Goal: Task Accomplishment & Management: Complete application form

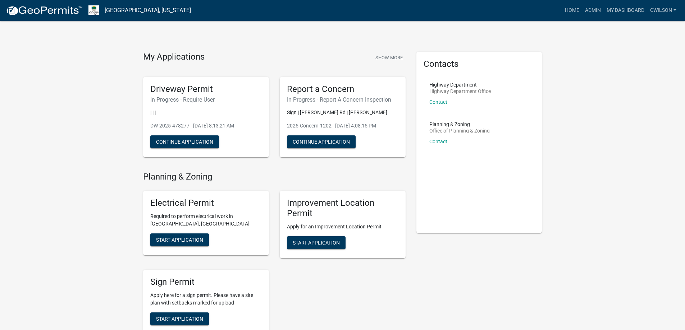
drag, startPoint x: 506, startPoint y: 275, endPoint x: 238, endPoint y: 201, distance: 277.8
click at [238, 201] on div "My Applications Show More Driveway Permit In Progress - Require User | | | DW-2…" at bounding box center [343, 306] width 410 height 508
click at [482, 284] on div "Contacts Highway Department Highway Department Office Contact Planning & Zoning…" at bounding box center [479, 306] width 137 height 508
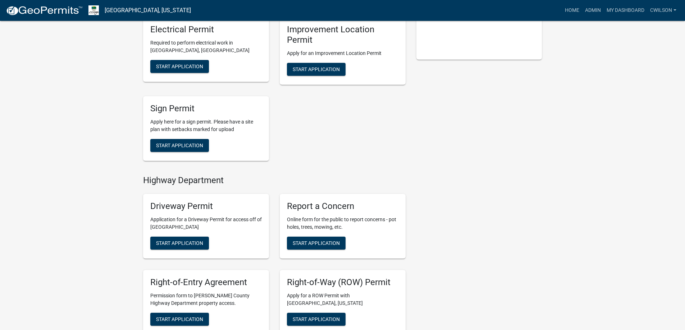
scroll to position [180, 0]
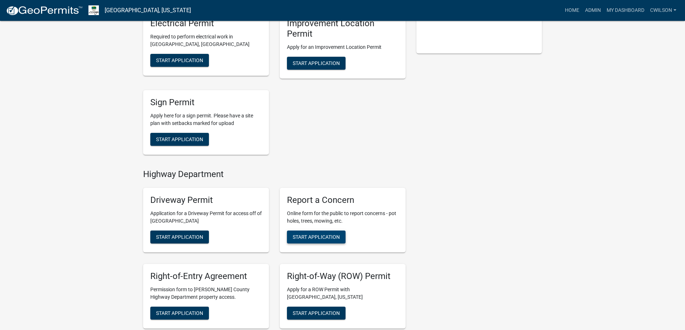
click at [309, 237] on span "Start Application" at bounding box center [316, 237] width 47 height 6
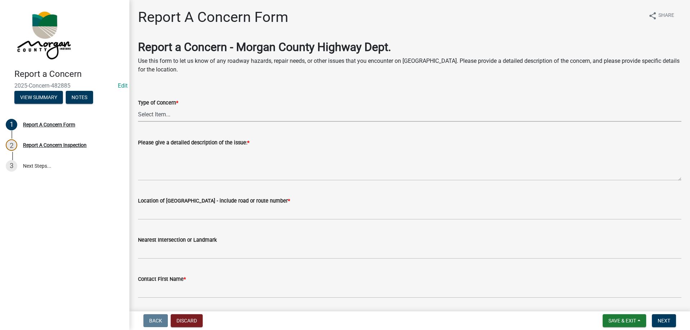
click at [176, 113] on select "Select Item... Pot Hole Patching Ditch Tree Sign Mowing Culvert Other" at bounding box center [410, 114] width 544 height 15
click at [138, 107] on select "Select Item... Pot Hole Patching Ditch Tree Sign Mowing Culvert Other" at bounding box center [410, 114] width 544 height 15
select select "eaace79d-96b0-4607-b41c-7bf69088e196"
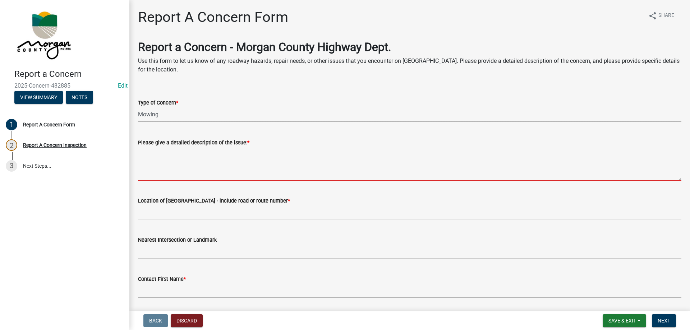
click at [171, 152] on textarea "Please give a detailed description of the issue: *" at bounding box center [410, 164] width 544 height 34
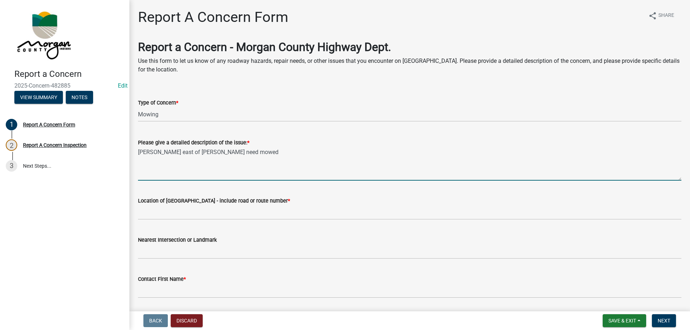
type textarea "Voyles Rd east of Townsend need mowed"
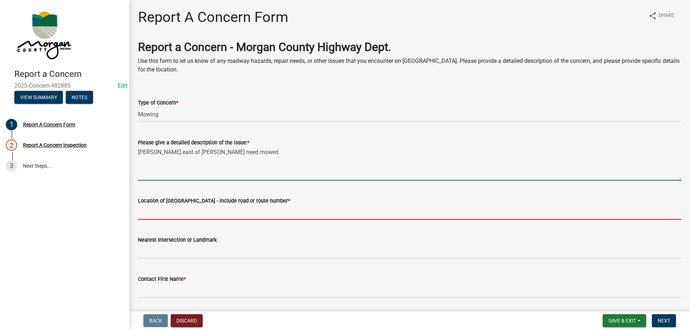
click at [175, 213] on input "Location of Concern - include road or route number *" at bounding box center [410, 212] width 544 height 15
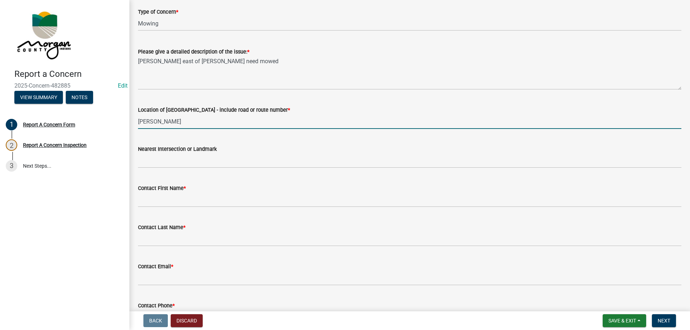
scroll to position [108, 0]
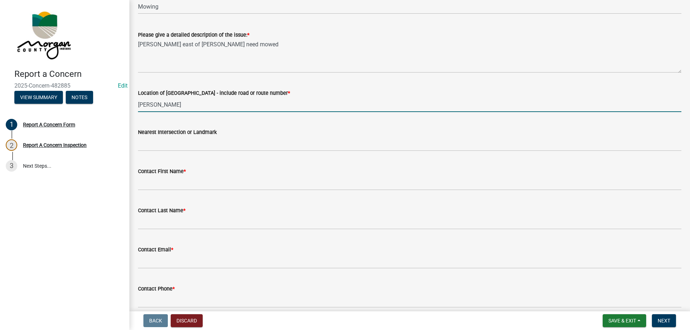
type input "voyles rd"
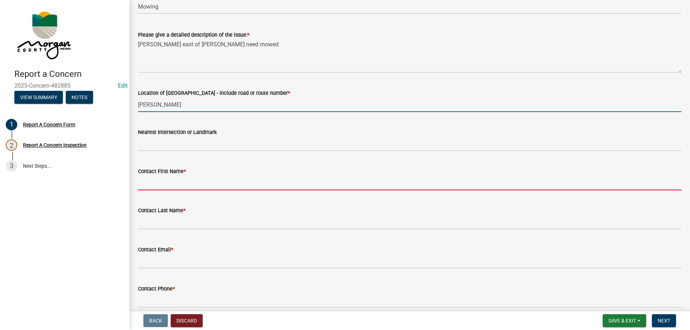
click at [149, 178] on input "Contact First Name *" at bounding box center [410, 183] width 544 height 15
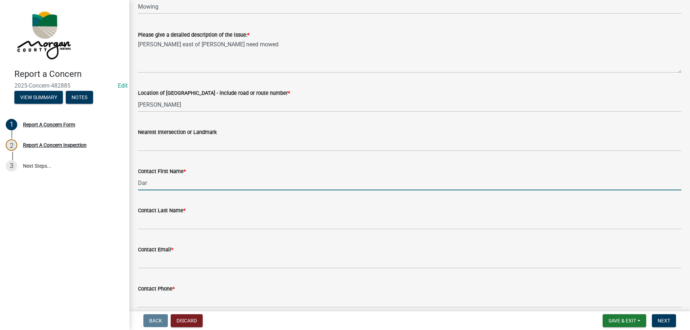
type input "Darrell"
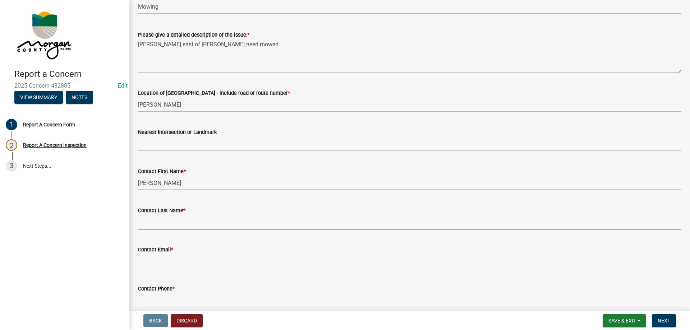
click at [170, 225] on input "Contact Last Name *" at bounding box center [410, 222] width 544 height 15
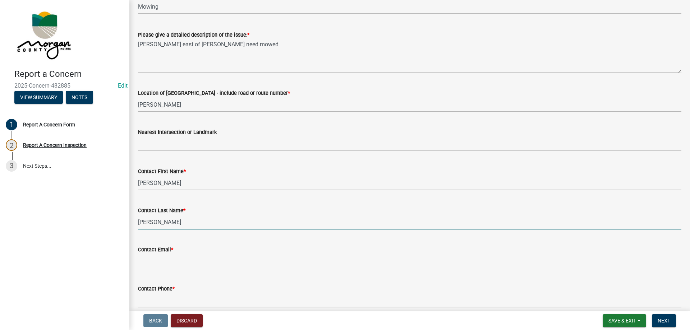
type input "Voyles"
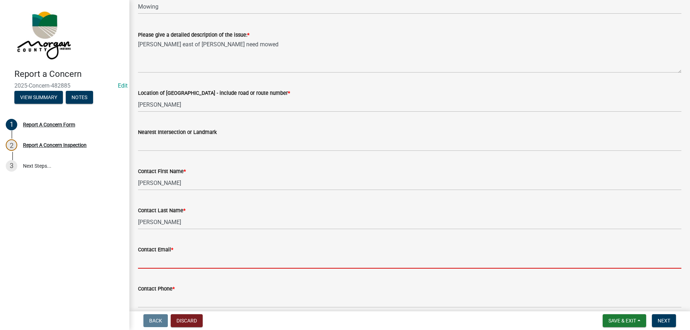
drag, startPoint x: 170, startPoint y: 263, endPoint x: 178, endPoint y: 263, distance: 7.2
click at [170, 263] on input "Contact Email *" at bounding box center [410, 261] width 544 height 15
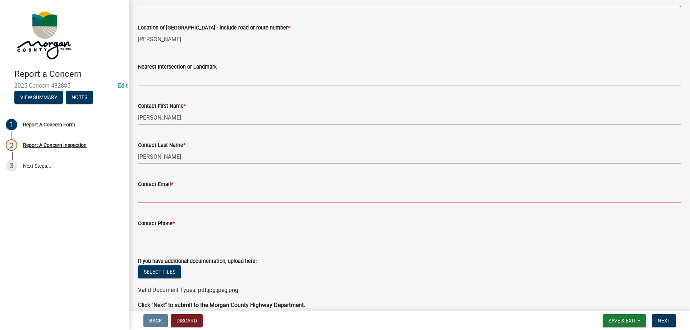
scroll to position [180, 0]
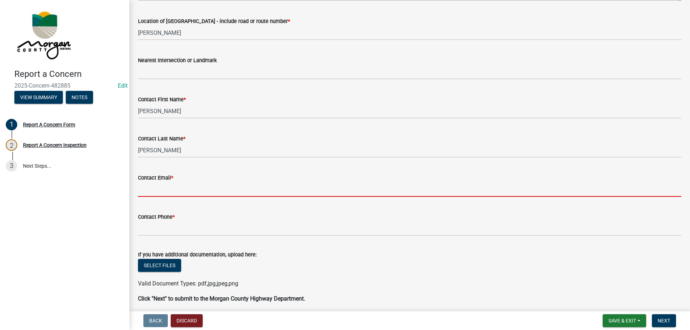
click at [177, 194] on input "Contact Email *" at bounding box center [410, 189] width 544 height 15
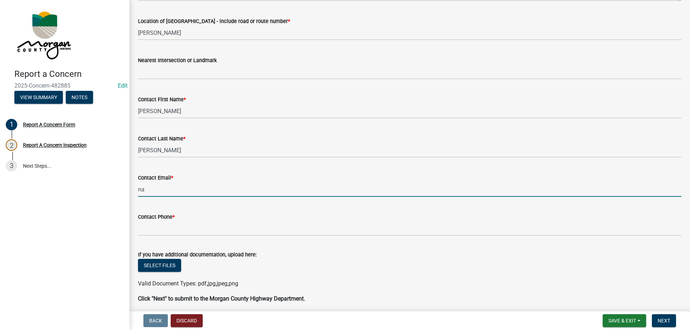
type input "na@na.na"
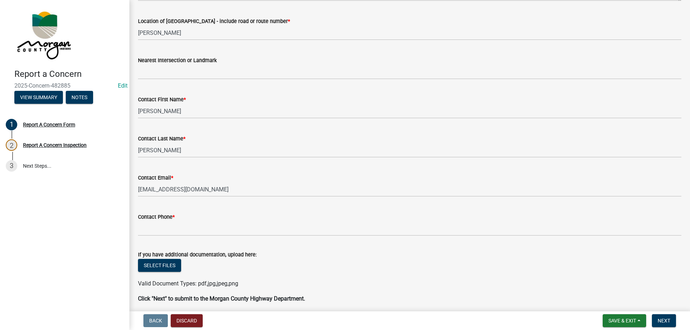
click at [163, 220] on label "Contact Phone *" at bounding box center [156, 217] width 37 height 5
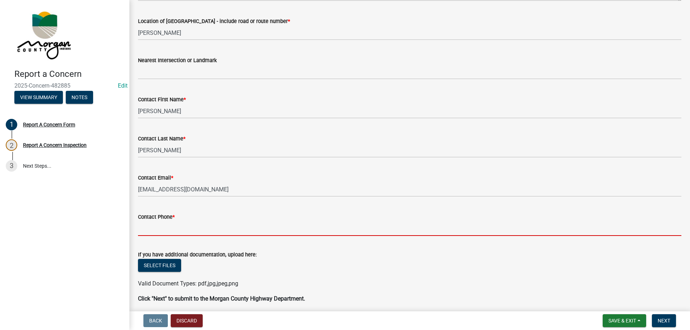
click at [163, 222] on input "Contact Phone *" at bounding box center [410, 229] width 544 height 15
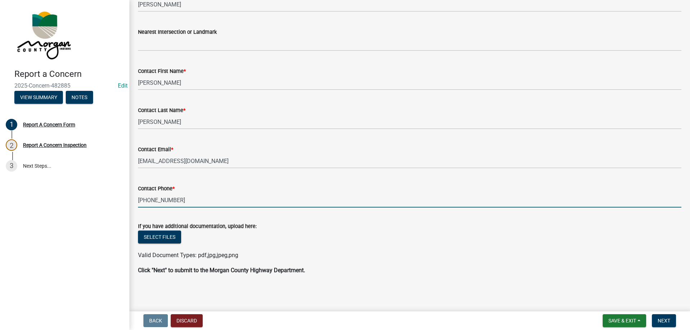
scroll to position [64, 0]
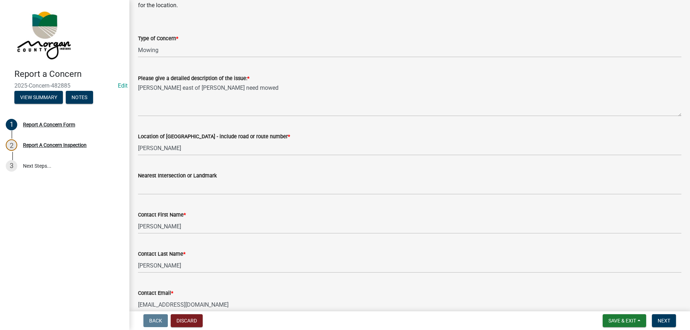
type input "765-342-1735"
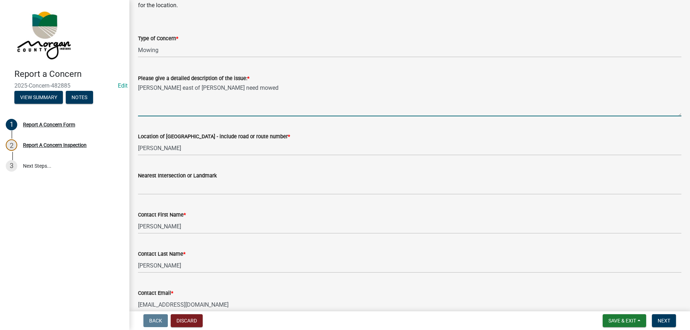
click at [138, 88] on textarea "Voyles Rd east of Townsend need mowed" at bounding box center [410, 100] width 544 height 34
click at [261, 89] on textarea "Voyles Rd east of Townsend need mowed" at bounding box center [410, 100] width 544 height 34
click at [225, 88] on textarea "Voyles Rd east of Townsend need mowed" at bounding box center [410, 100] width 544 height 34
click at [213, 88] on textarea "Voyles Rd east of Townsend need grass mowed on the banks mowed" at bounding box center [410, 100] width 544 height 34
click at [365, 93] on textarea "Voyles Rd east of Townsend Rd need grass mowed on the banks mowed" at bounding box center [410, 100] width 544 height 34
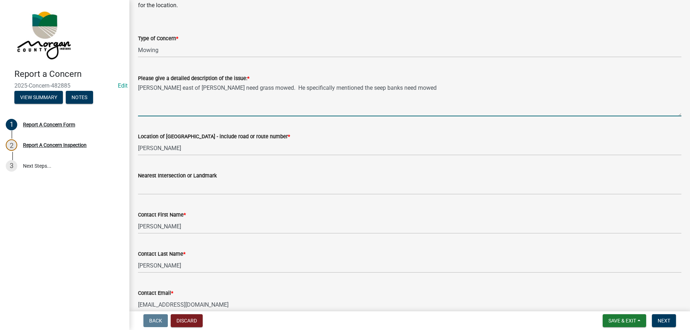
click at [152, 85] on textarea "Voyles Rd east of Townsend Rd need grass mowed. He specifically mentioned the s…" at bounding box center [410, 100] width 544 height 34
type textarea "Voyles Rd east of Townsend Rd need grass mowed. He specifically mentioned the s…"
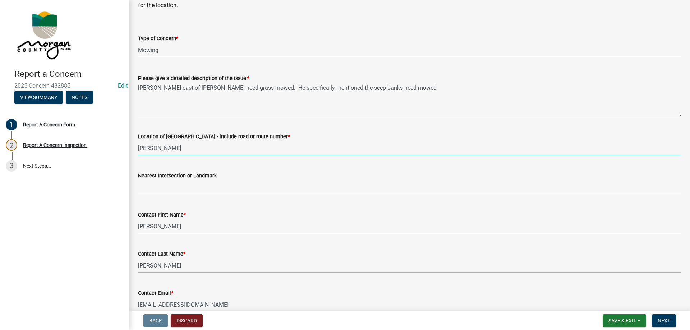
click at [164, 149] on input "voyles rd" at bounding box center [410, 148] width 544 height 15
click at [165, 149] on input "voyles rd" at bounding box center [410, 148] width 544 height 15
click at [159, 149] on input "voyles rd" at bounding box center [410, 148] width 544 height 15
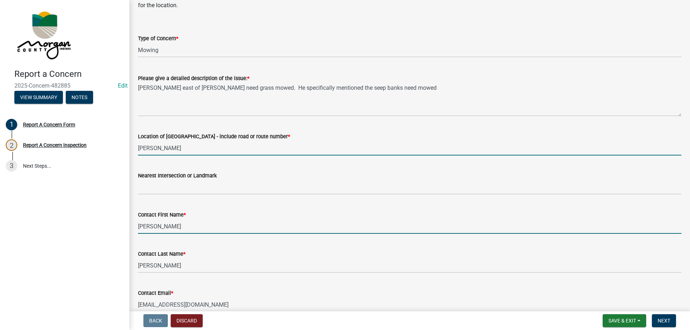
click at [164, 231] on input "Darrell" at bounding box center [410, 226] width 544 height 15
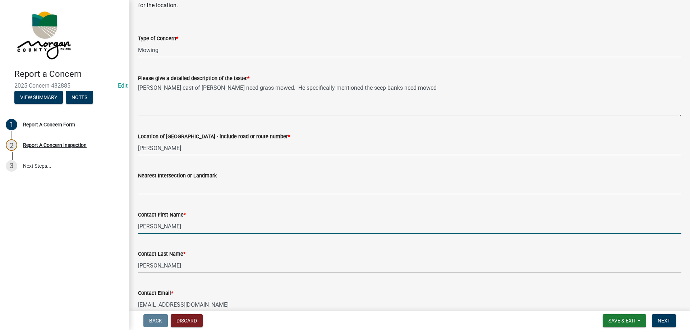
click at [164, 231] on input "Darrell" at bounding box center [410, 226] width 544 height 15
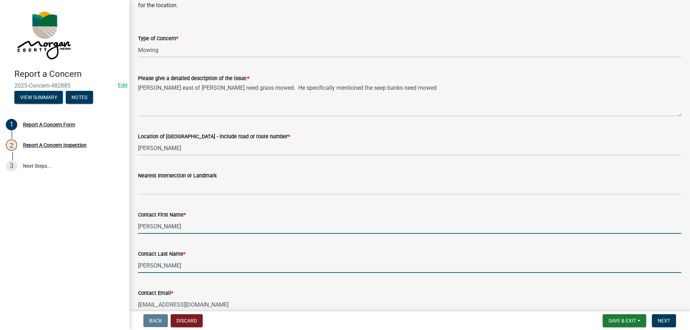
click at [155, 268] on input "Voyles" at bounding box center [410, 266] width 544 height 15
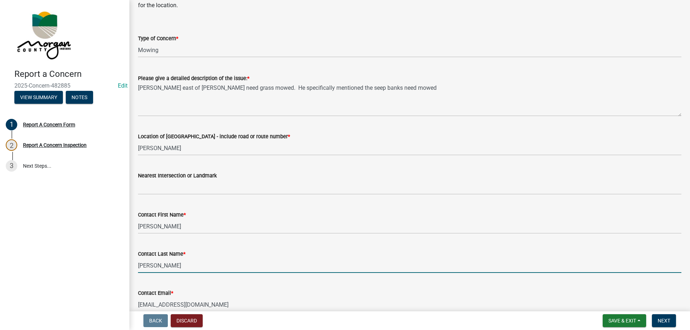
click at [155, 268] on input "Voyles" at bounding box center [410, 266] width 544 height 15
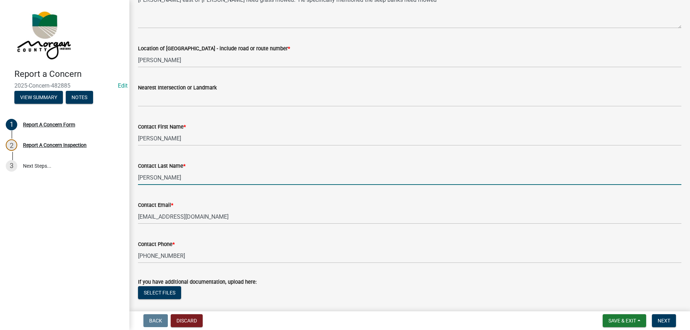
scroll to position [172, 0]
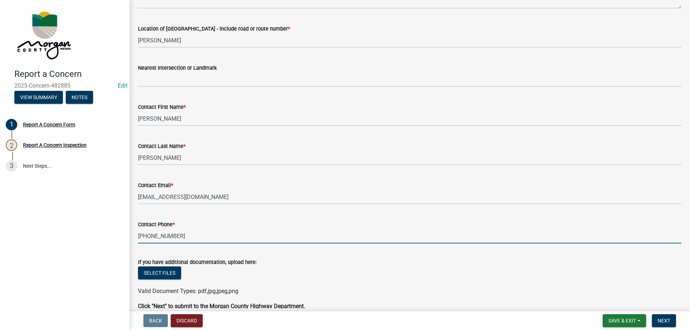
click at [158, 236] on input "765-342-1735" at bounding box center [410, 236] width 544 height 15
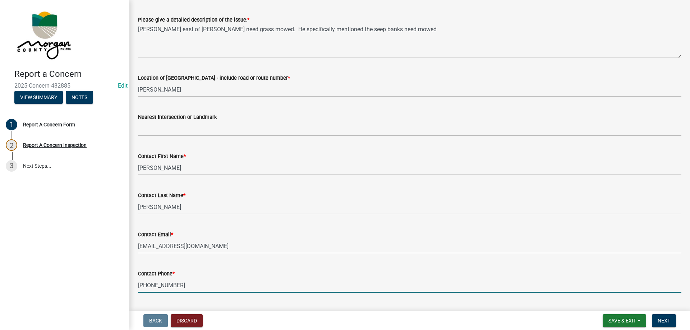
scroll to position [208, 0]
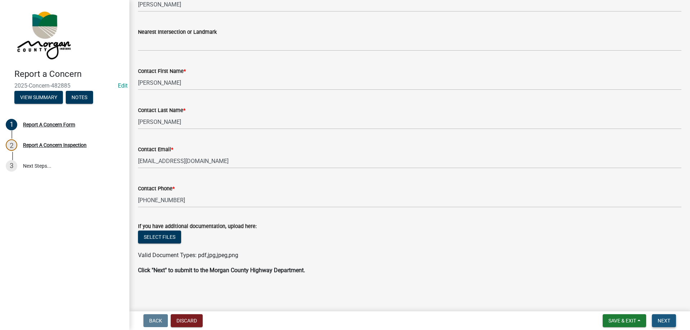
click at [670, 320] on span "Next" at bounding box center [664, 321] width 13 height 6
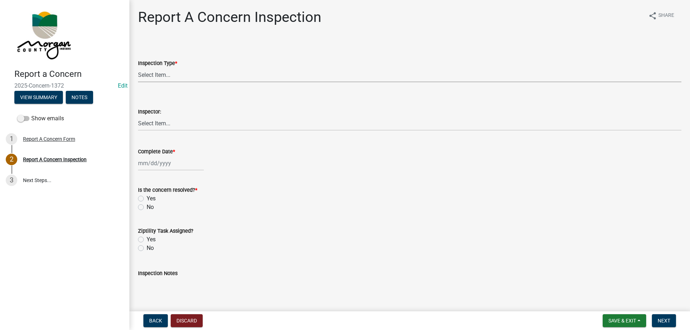
click at [144, 70] on select "Select Item... Pot Hole Patching Ditch Tree Sign Mowing Culvert Other" at bounding box center [410, 75] width 544 height 15
click at [138, 68] on select "Select Item... Pot Hole Patching Ditch Tree Sign Mowing Culvert Other" at bounding box center [410, 75] width 544 height 15
select select "eaace79d-96b0-4607-b41c-7bf69088e196"
click at [164, 124] on select "Select Item... Charlie Wilson Justin Schneck Ron Owens John Grenier Eddie Fishe…" at bounding box center [410, 123] width 544 height 15
click at [138, 116] on select "Select Item... Charlie Wilson Justin Schneck Ron Owens John Grenier Eddie Fishe…" at bounding box center [410, 123] width 544 height 15
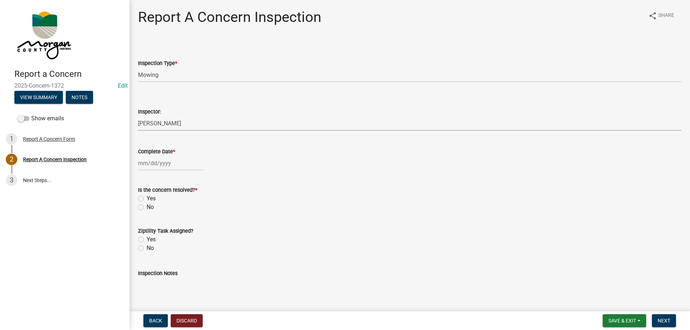
select select "8bda91b2-ac7b-41e2-ae5b-cef6dd645a83"
select select "9"
select select "2025"
drag, startPoint x: 164, startPoint y: 160, endPoint x: 168, endPoint y: 170, distance: 10.7
click at [164, 160] on div "Jan Feb Mar Apr May Jun Jul Aug Sep Oct Nov Dec 1525 1526 1527 1528 1529 1530 1…" at bounding box center [171, 163] width 66 height 15
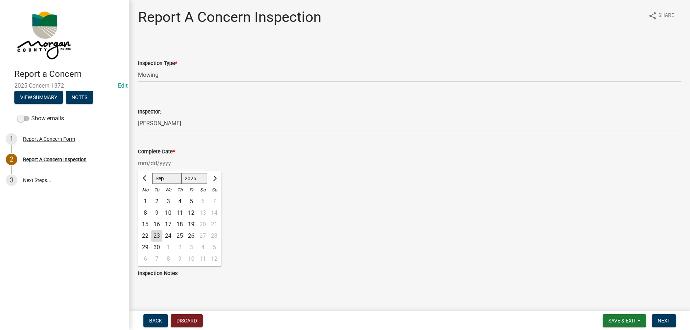
click at [158, 234] on div "23" at bounding box center [157, 237] width 12 height 12
type input "[DATE]"
click at [139, 194] on div "Is the concern resolved? *" at bounding box center [410, 190] width 544 height 9
click at [147, 197] on label "Yes" at bounding box center [151, 199] width 9 height 9
click at [147, 197] on input "Yes" at bounding box center [149, 197] width 5 height 5
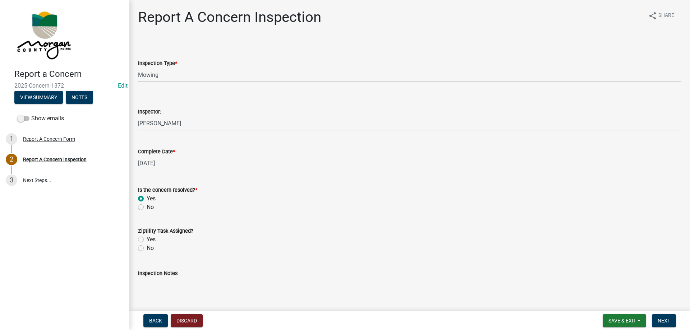
radio input "true"
click at [147, 237] on label "Yes" at bounding box center [151, 240] width 9 height 9
click at [147, 237] on input "Yes" at bounding box center [149, 238] width 5 height 5
radio input "true"
drag, startPoint x: 169, startPoint y: 283, endPoint x: 167, endPoint y: 275, distance: 8.5
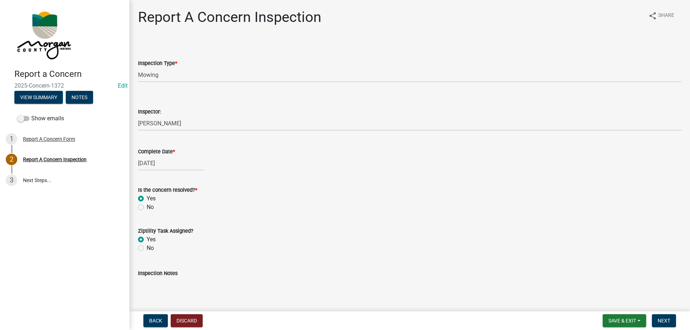
click at [169, 283] on textarea "Inspection Notes" at bounding box center [410, 295] width 544 height 34
type textarea "sent to D1"
click at [503, 219] on form "Ziptility Task Assigned? Yes No" at bounding box center [410, 235] width 544 height 35
click at [481, 316] on div "Back Discard Save & Exit Save Save & Exit Next" at bounding box center [409, 321] width 549 height 13
click at [664, 317] on button "Next" at bounding box center [664, 321] width 24 height 13
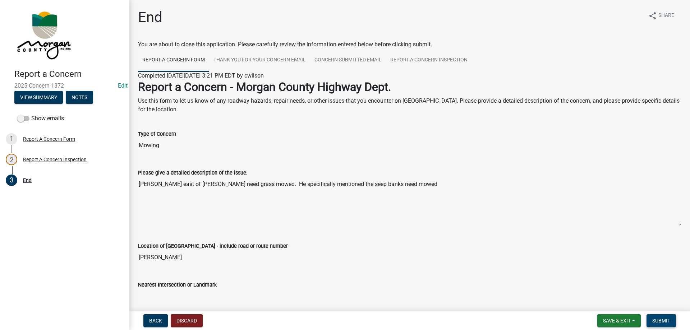
click at [655, 322] on span "Submit" at bounding box center [662, 321] width 18 height 6
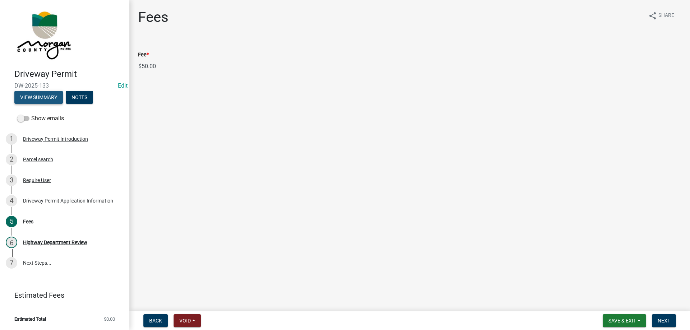
click at [43, 99] on button "View Summary" at bounding box center [38, 97] width 49 height 13
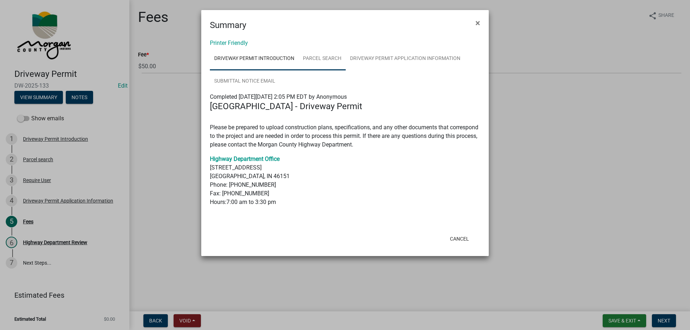
click at [313, 63] on link "Parcel search" at bounding box center [322, 58] width 47 height 23
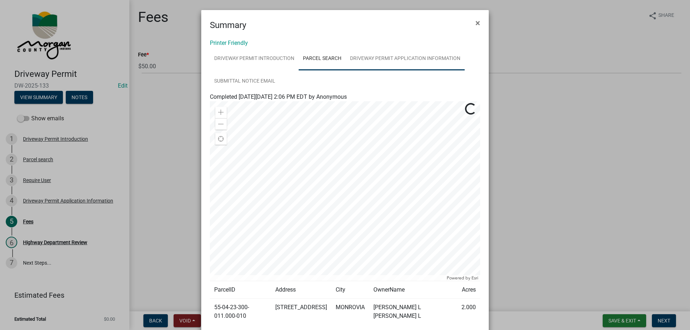
click at [383, 62] on link "Driveway Permit Application Information" at bounding box center [405, 58] width 119 height 23
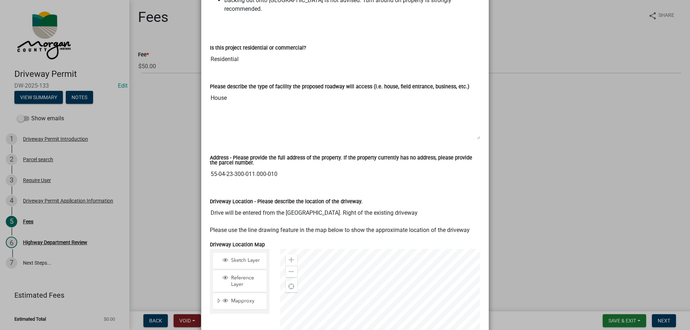
scroll to position [324, 0]
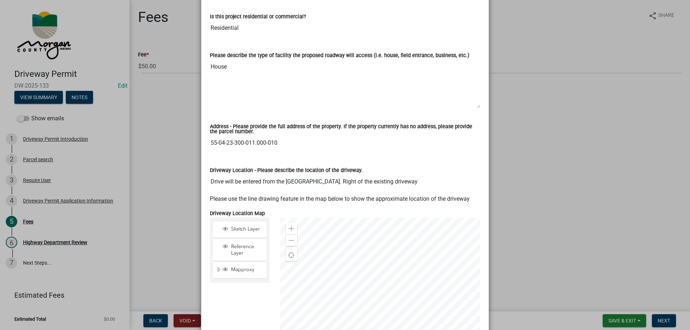
click at [246, 136] on input "55-04-23-300-011.000-010" at bounding box center [345, 143] width 270 height 14
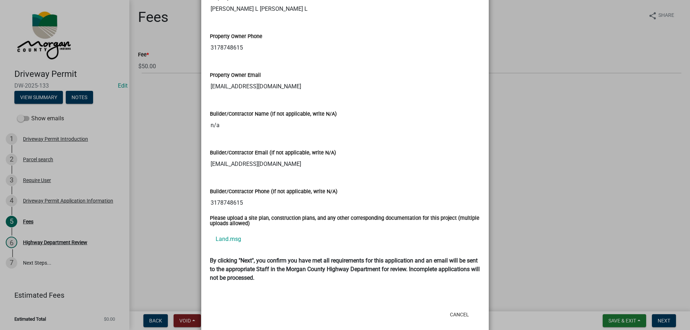
scroll to position [863, 0]
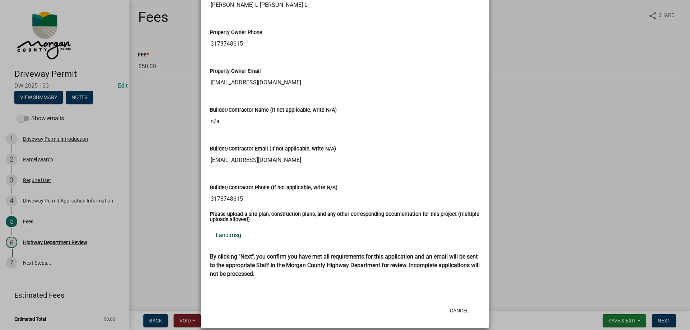
click at [217, 227] on link "Land.msg" at bounding box center [345, 235] width 270 height 17
click at [457, 305] on button "Cancel" at bounding box center [459, 311] width 31 height 13
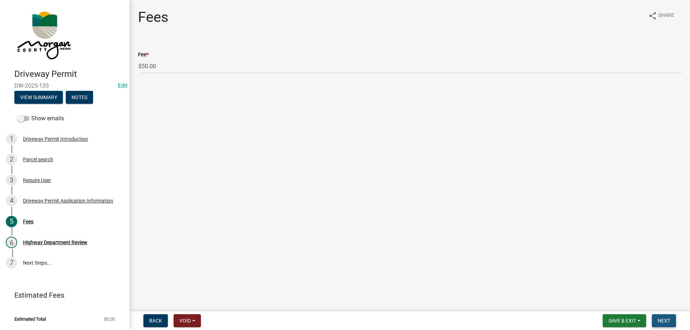
click at [664, 316] on button "Next" at bounding box center [664, 321] width 24 height 13
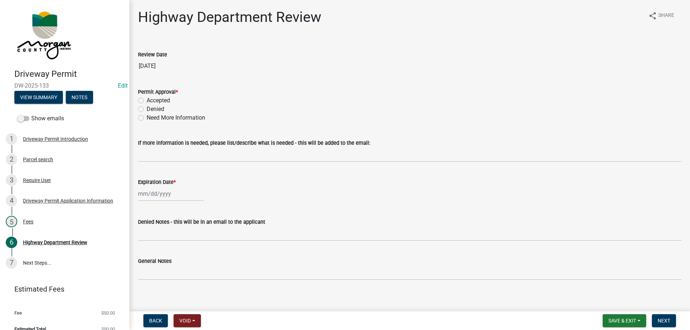
click at [147, 118] on label "Need More Information" at bounding box center [176, 118] width 59 height 9
click at [147, 118] on input "Need More Information" at bounding box center [149, 116] width 5 height 5
radio input "true"
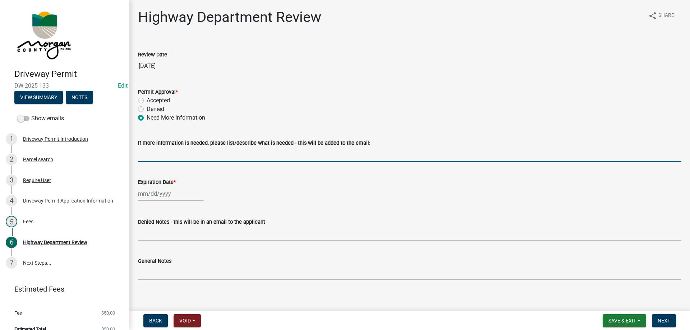
click at [148, 150] on input "If more information is needed, please list/describe what is needed - this will …" at bounding box center [410, 154] width 544 height 15
click at [155, 155] on input "If more information is needed, please list/describe what is needed - this will …" at bounding box center [410, 154] width 544 height 15
type input "Please clearly mark with flags, stakes, or paint. Each edge of the driveway sho…"
click at [160, 193] on div at bounding box center [171, 194] width 66 height 15
select select "9"
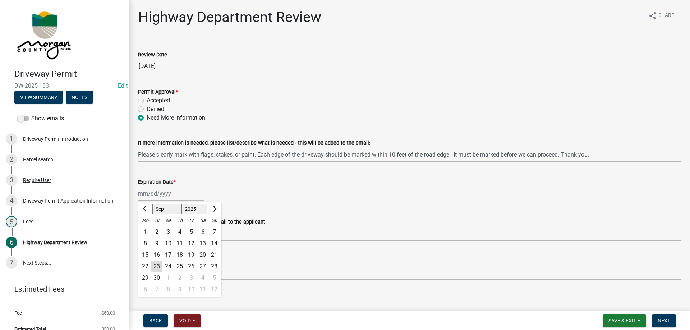
click at [187, 210] on select "1525 1526 1527 1528 1529 1530 1531 1532 1533 1534 1535 1536 1537 1538 1539 1540…" at bounding box center [195, 209] width 26 height 11
select select "2026"
click at [182, 204] on select "1525 1526 1527 1528 1529 1530 1531 1532 1533 1534 1535 1536 1537 1538 1539 1540…" at bounding box center [195, 209] width 26 height 11
click at [167, 264] on div "23" at bounding box center [169, 267] width 12 height 12
type input "[DATE]"
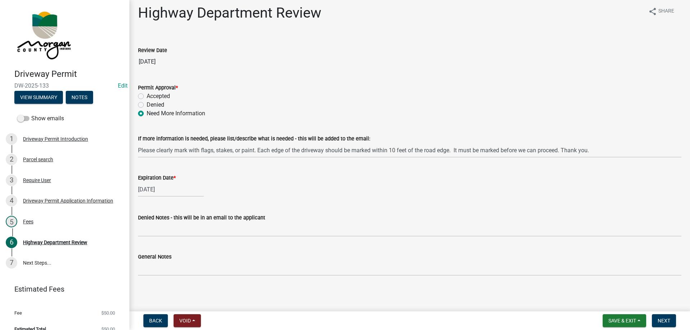
scroll to position [5, 0]
click at [667, 324] on span "Next" at bounding box center [664, 321] width 13 height 6
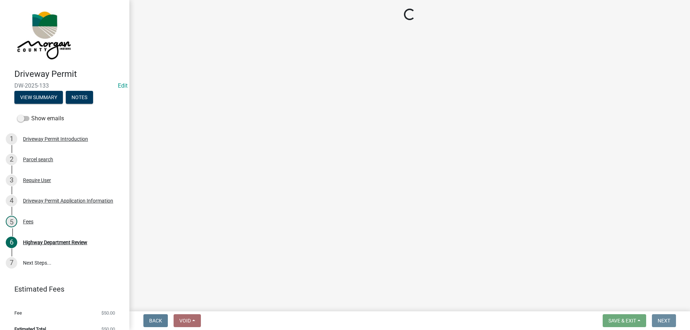
scroll to position [0, 0]
